Goal: Task Accomplishment & Management: Manage account settings

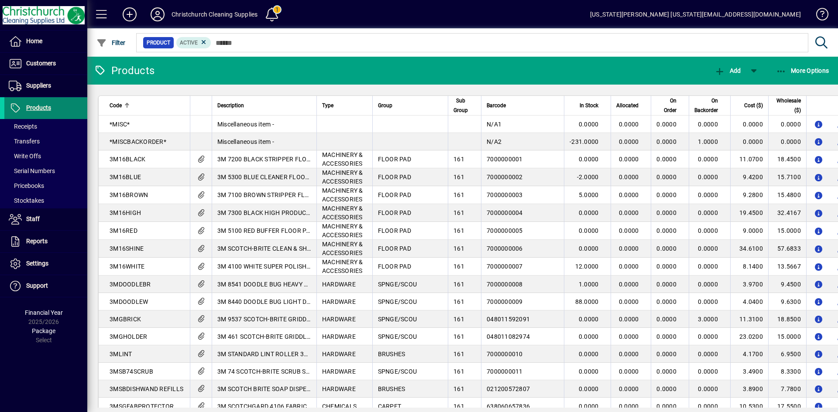
click at [64, 112] on span at bounding box center [45, 108] width 83 height 21
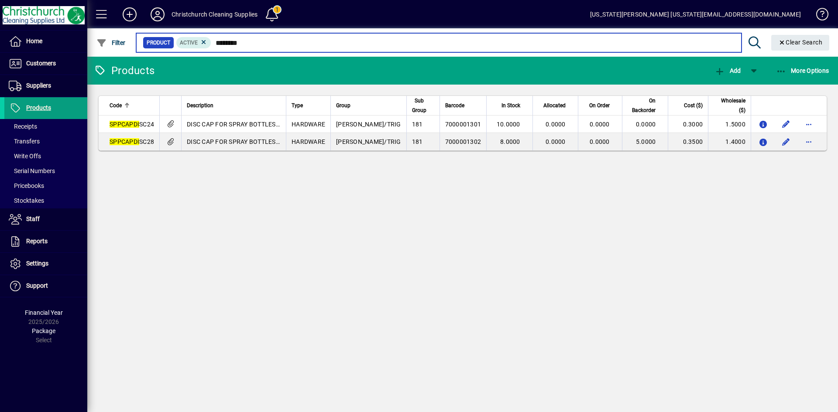
click at [233, 41] on input "********" at bounding box center [472, 43] width 523 height 12
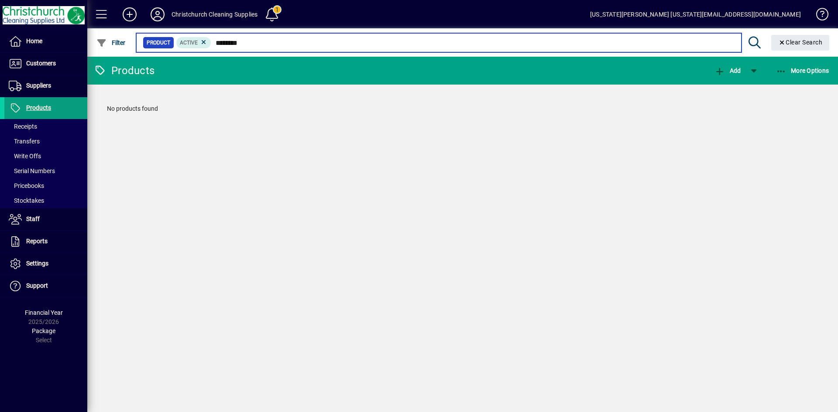
click at [264, 38] on input "********" at bounding box center [472, 43] width 523 height 12
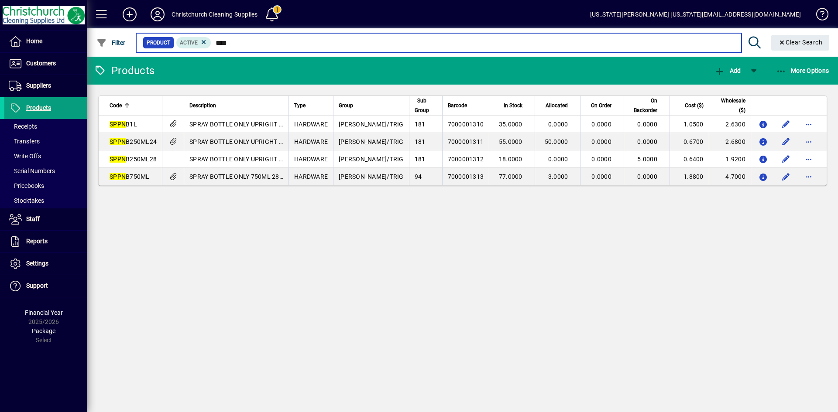
type input "****"
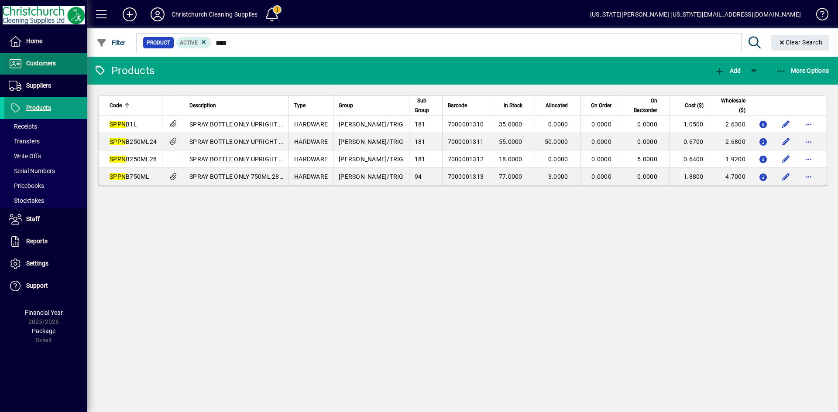
click at [34, 54] on span at bounding box center [45, 63] width 83 height 21
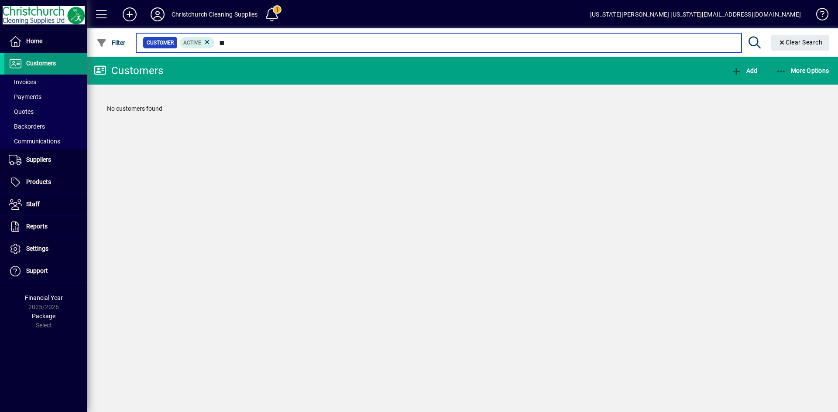
type input "*"
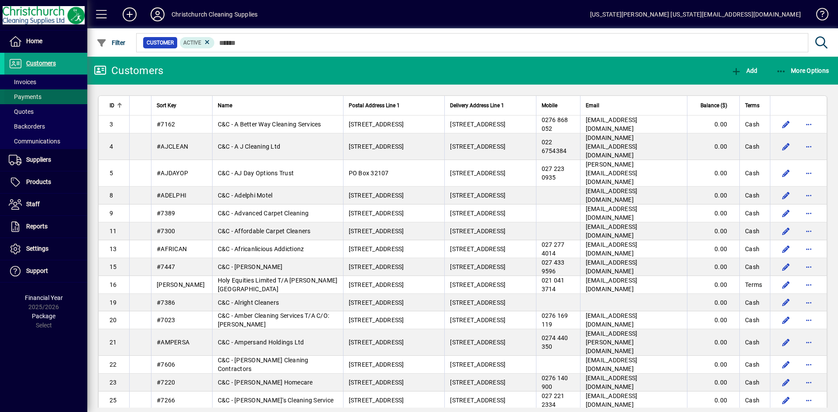
click at [40, 100] on span "Payments" at bounding box center [25, 96] width 33 height 7
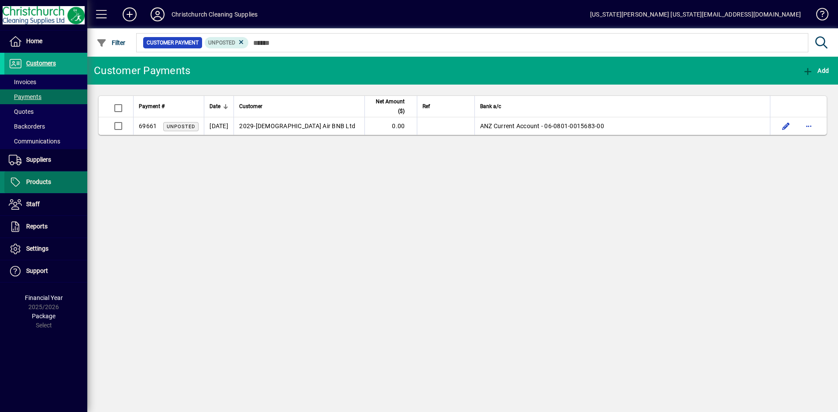
click at [46, 183] on span "Products" at bounding box center [38, 181] width 25 height 7
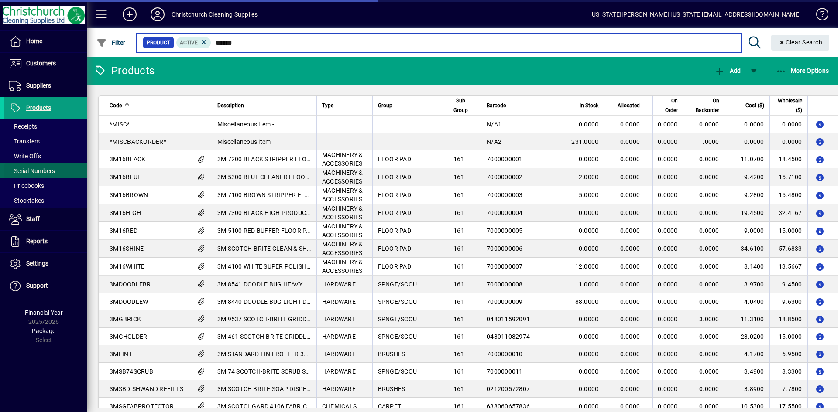
type input "*******"
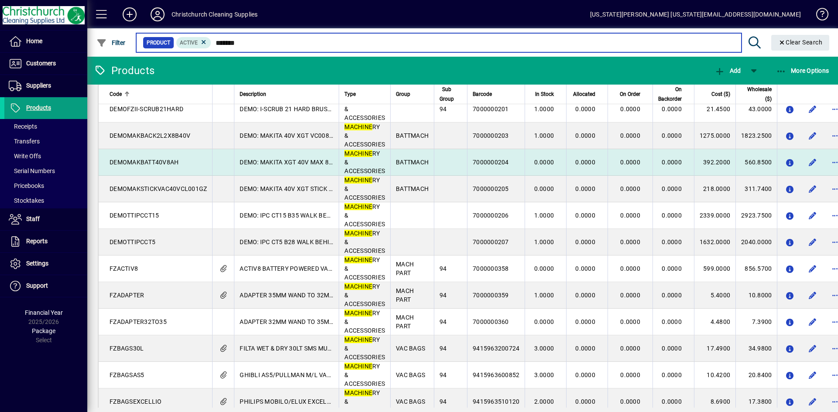
scroll to position [2051, 0]
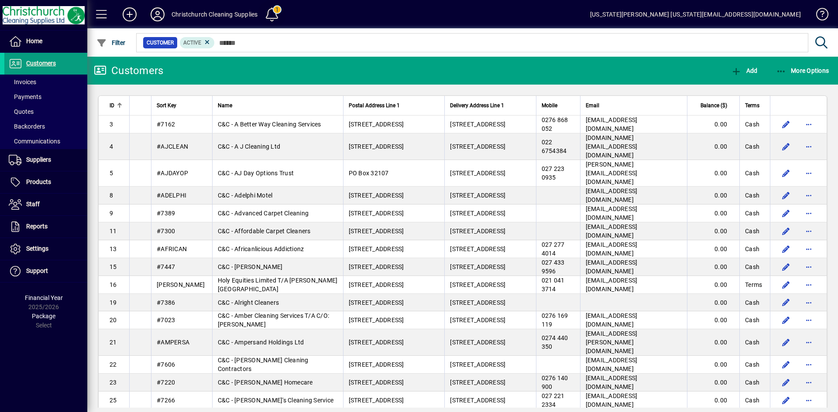
click at [272, 7] on span at bounding box center [271, 14] width 21 height 21
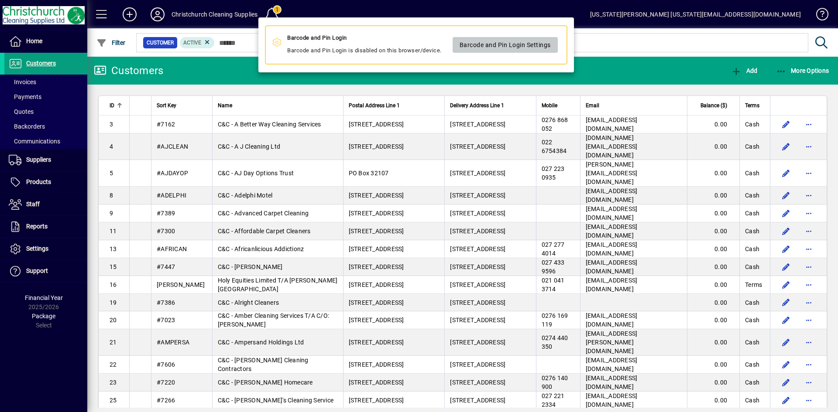
click at [516, 45] on span "Barcode and Pin Login Settings" at bounding box center [504, 45] width 91 height 14
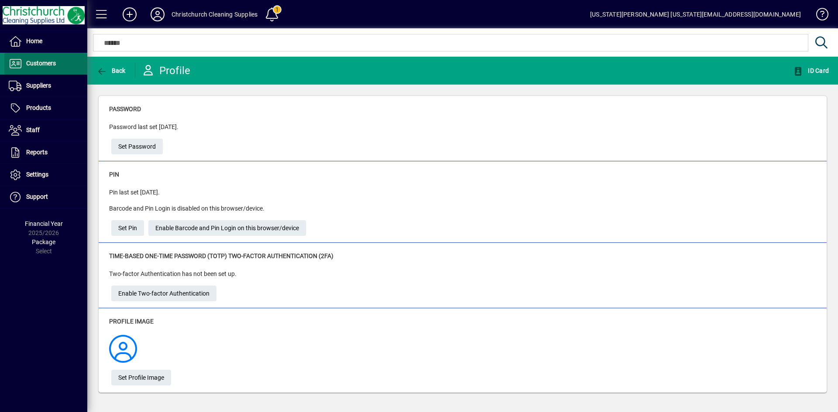
click at [22, 58] on span at bounding box center [45, 63] width 83 height 21
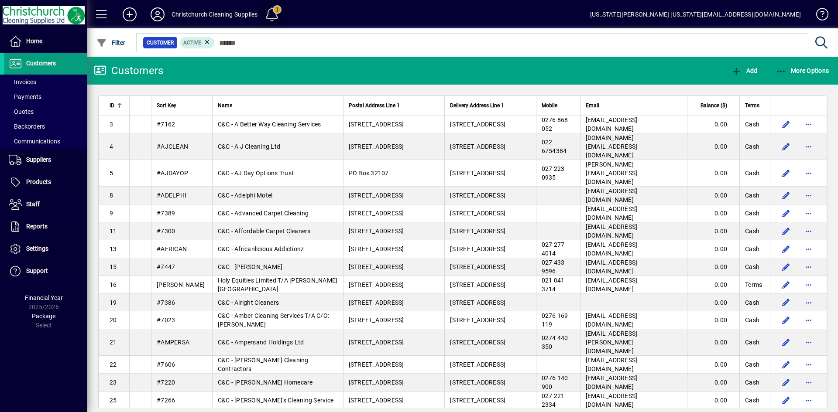
click at [278, 16] on span at bounding box center [271, 14] width 21 height 21
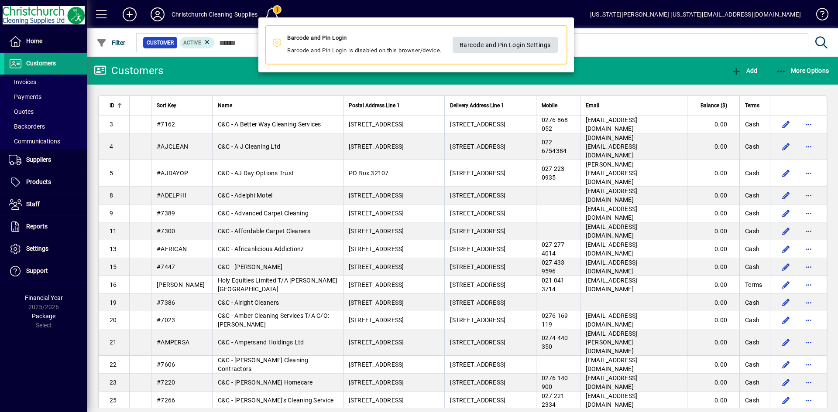
click at [557, 47] on span at bounding box center [504, 44] width 105 height 21
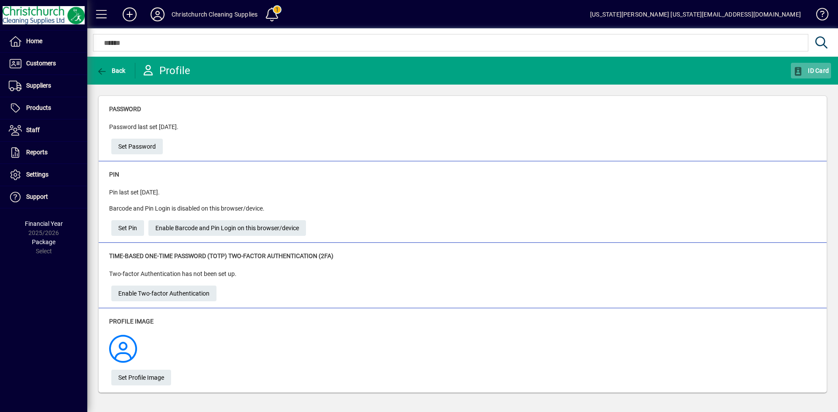
click at [797, 71] on icon "button" at bounding box center [798, 71] width 11 height 9
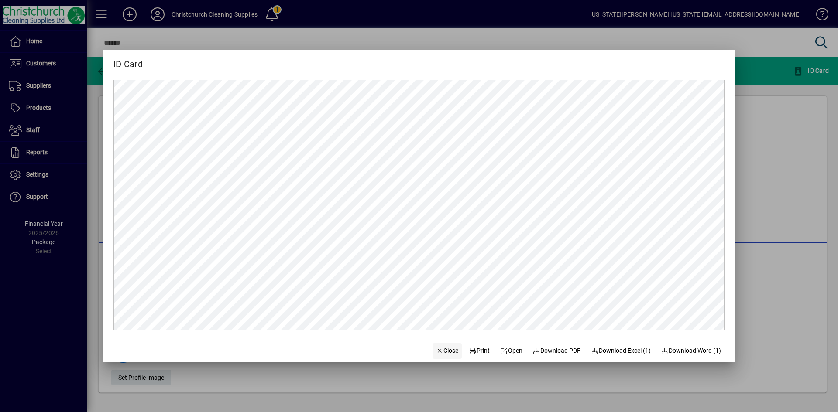
click at [442, 352] on span "Close" at bounding box center [447, 351] width 23 height 9
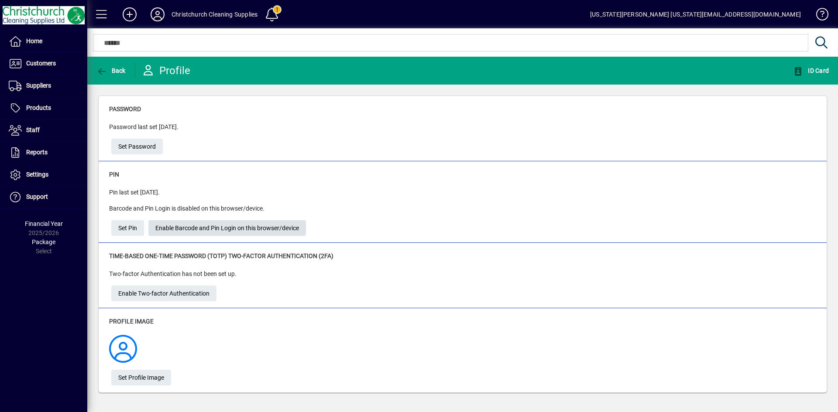
click at [217, 226] on span "Enable Barcode and Pin Login on this browser/device" at bounding box center [227, 228] width 144 height 14
click at [132, 231] on span "Set Pin" at bounding box center [127, 228] width 19 height 14
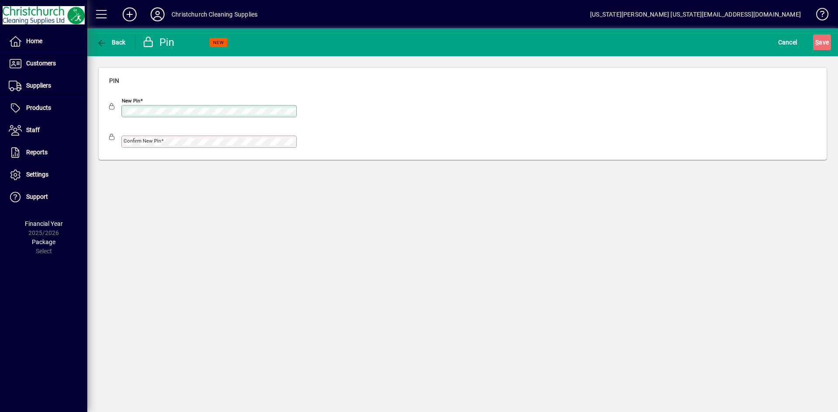
click at [131, 141] on mat-label "Confirm new pin" at bounding box center [143, 141] width 38 height 6
click at [813, 34] on button "S ave" at bounding box center [822, 42] width 18 height 16
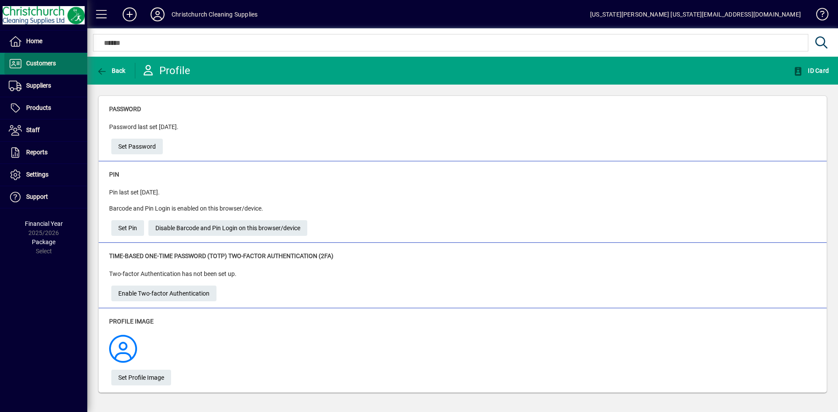
click at [81, 55] on span at bounding box center [45, 63] width 83 height 21
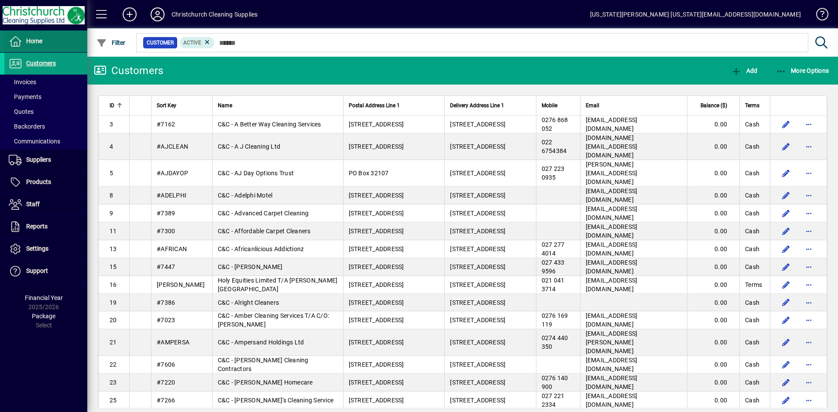
click at [75, 44] on span at bounding box center [45, 41] width 83 height 21
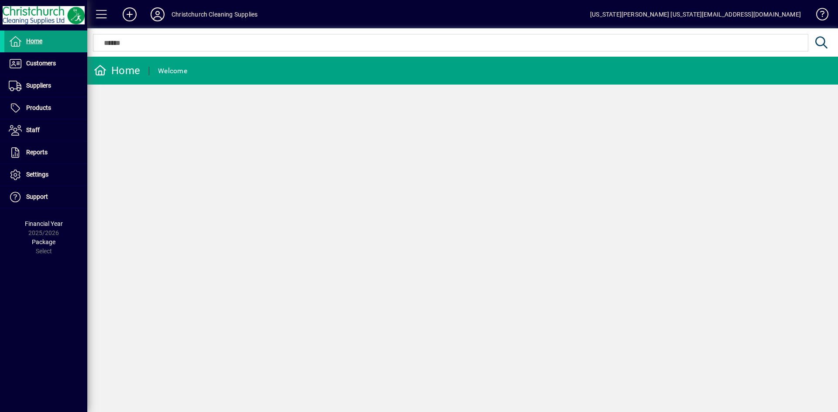
click at [224, 14] on div "Christchurch Cleaning Supplies" at bounding box center [215, 14] width 86 height 14
click at [157, 17] on icon at bounding box center [157, 14] width 17 height 14
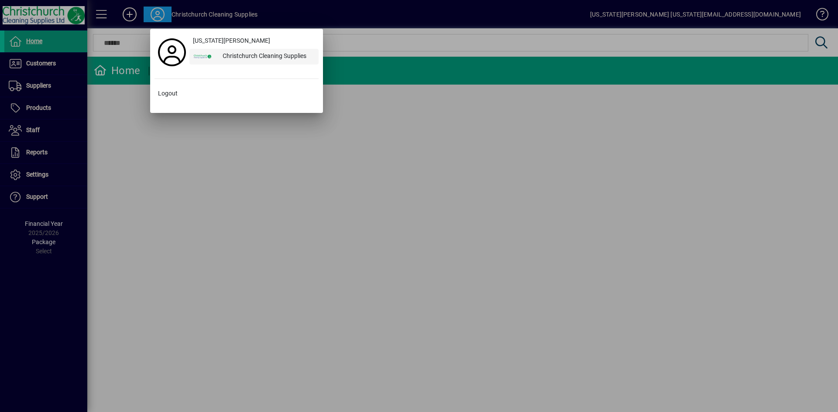
click at [241, 56] on div "Christchurch Cleaning Supplies" at bounding box center [267, 57] width 103 height 16
click at [241, 34] on span at bounding box center [253, 41] width 129 height 21
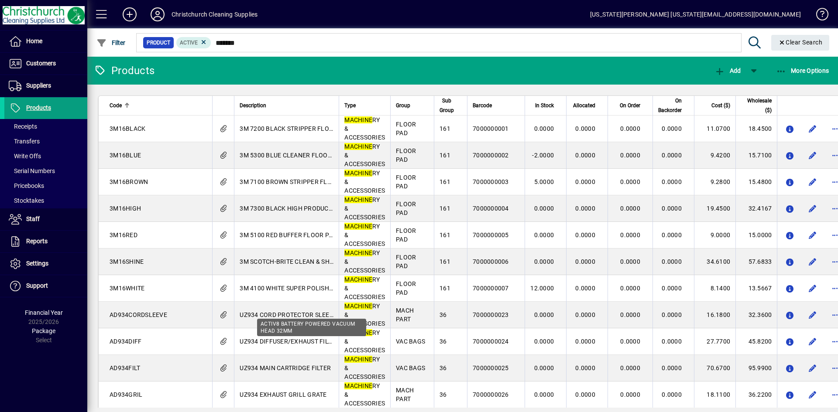
scroll to position [2051, 0]
